Goal: Task Accomplishment & Management: Use online tool/utility

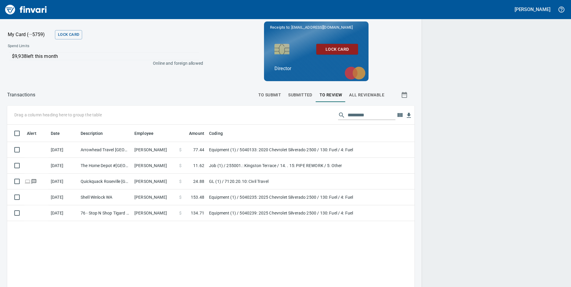
scroll to position [217, 398]
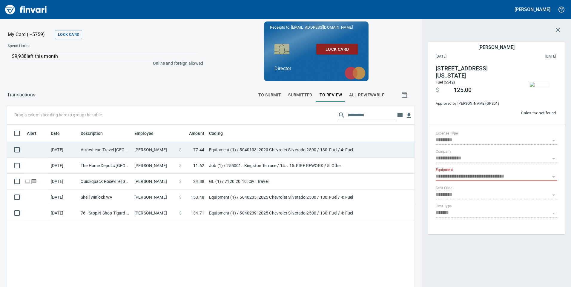
click at [111, 151] on td "Arrowhead Travel [GEOGRAPHIC_DATA][PERSON_NAME] OR" at bounding box center [105, 150] width 54 height 16
type input "**********"
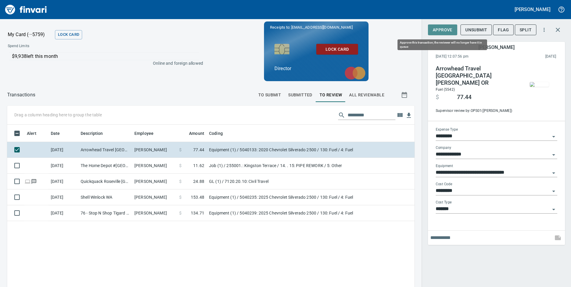
click at [446, 29] on span "Approve" at bounding box center [442, 29] width 20 height 7
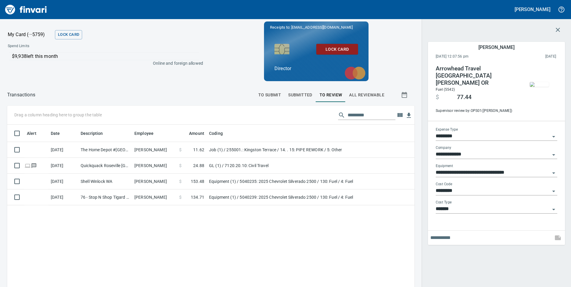
scroll to position [217, 398]
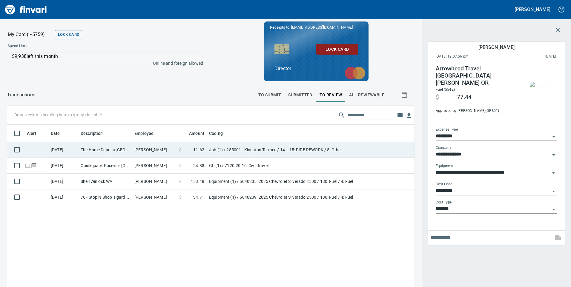
click at [106, 149] on td "The Home Depot #[GEOGRAPHIC_DATA]" at bounding box center [105, 150] width 54 height 16
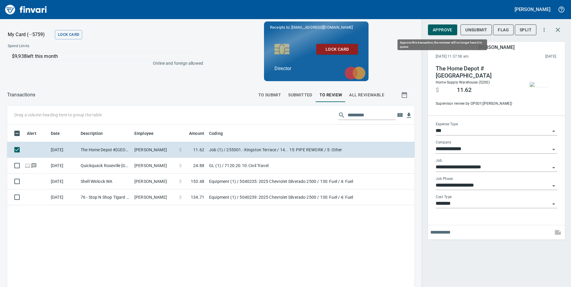
click at [441, 32] on span "Approve" at bounding box center [442, 29] width 20 height 7
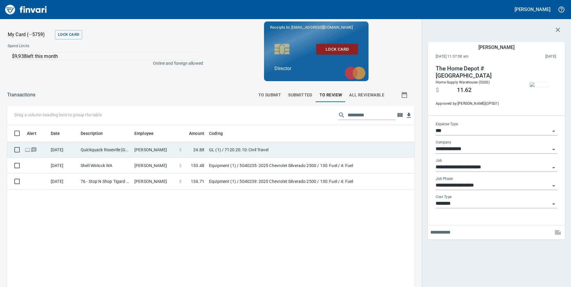
scroll to position [217, 398]
click at [104, 156] on td "Quickquack Roseville [GEOGRAPHIC_DATA]" at bounding box center [105, 150] width 54 height 16
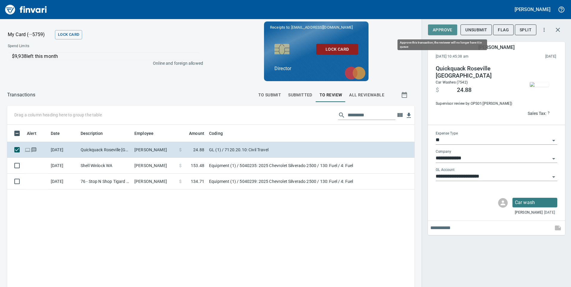
click at [440, 27] on span "Approve" at bounding box center [442, 29] width 20 height 7
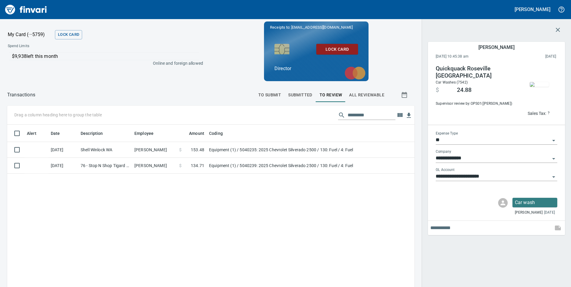
scroll to position [217, 398]
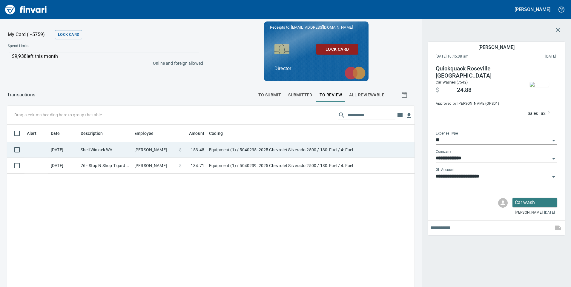
click at [107, 151] on td "Shell Winlock WA" at bounding box center [105, 150] width 54 height 16
type input "*********"
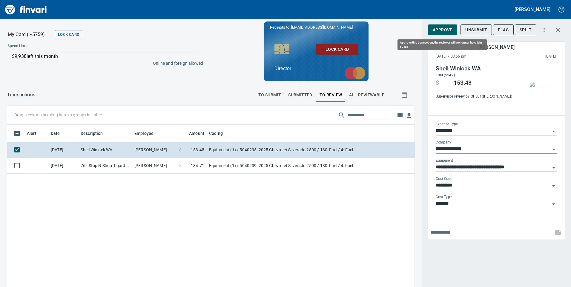
scroll to position [217, 398]
click at [447, 30] on span "Approve" at bounding box center [442, 29] width 20 height 7
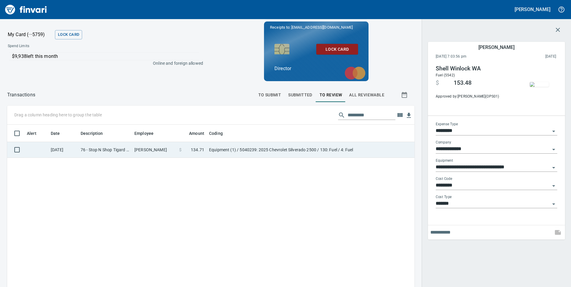
click at [125, 152] on td "76 - Stop N Shop Tigard OR" at bounding box center [105, 150] width 54 height 16
type input "**********"
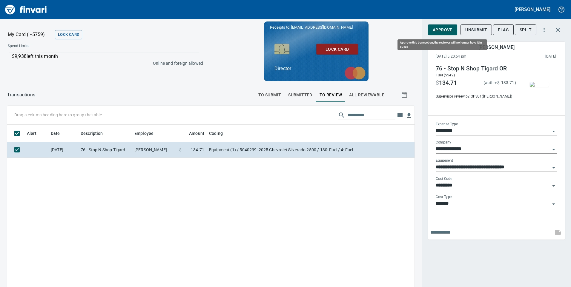
scroll to position [217, 398]
click at [443, 31] on span "Approve" at bounding box center [442, 29] width 20 height 7
